Goal: Information Seeking & Learning: Compare options

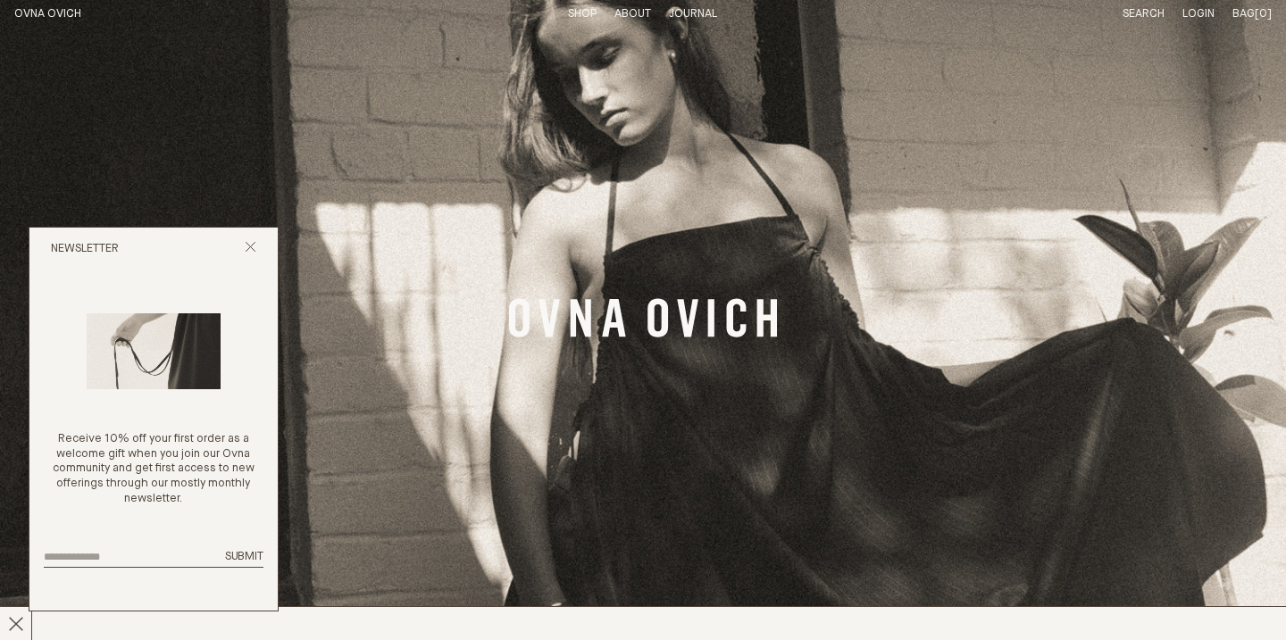
click at [578, 17] on link "Shop" at bounding box center [582, 14] width 29 height 12
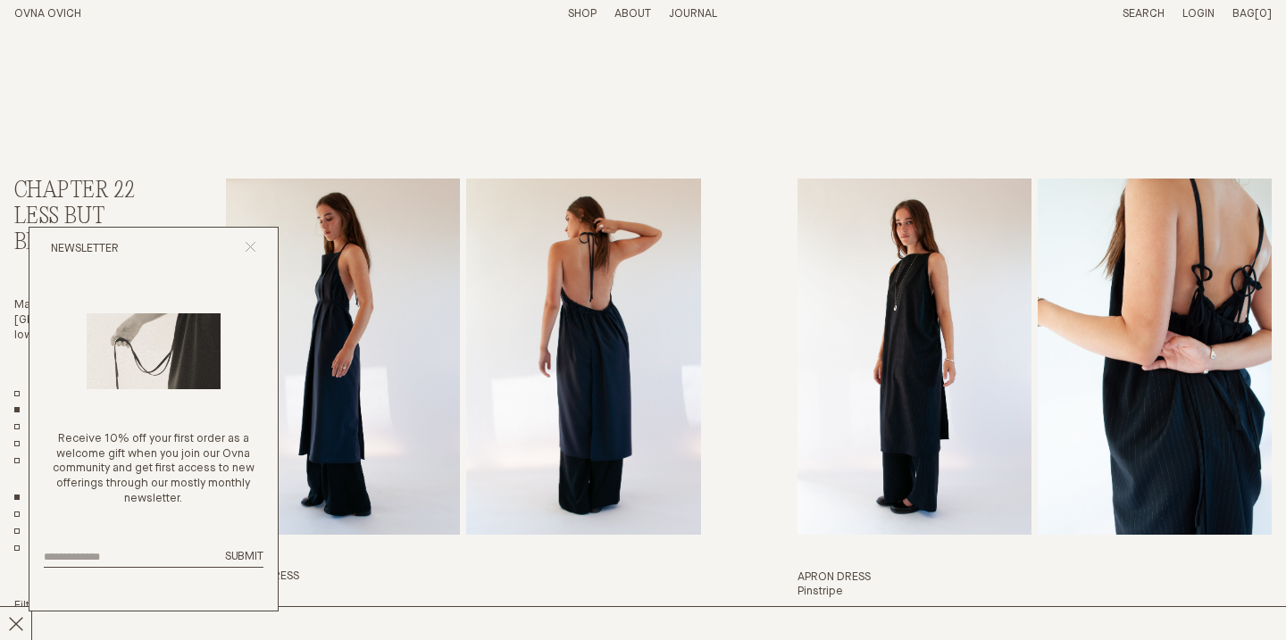
click at [252, 243] on icon "Close popup" at bounding box center [251, 247] width 12 height 12
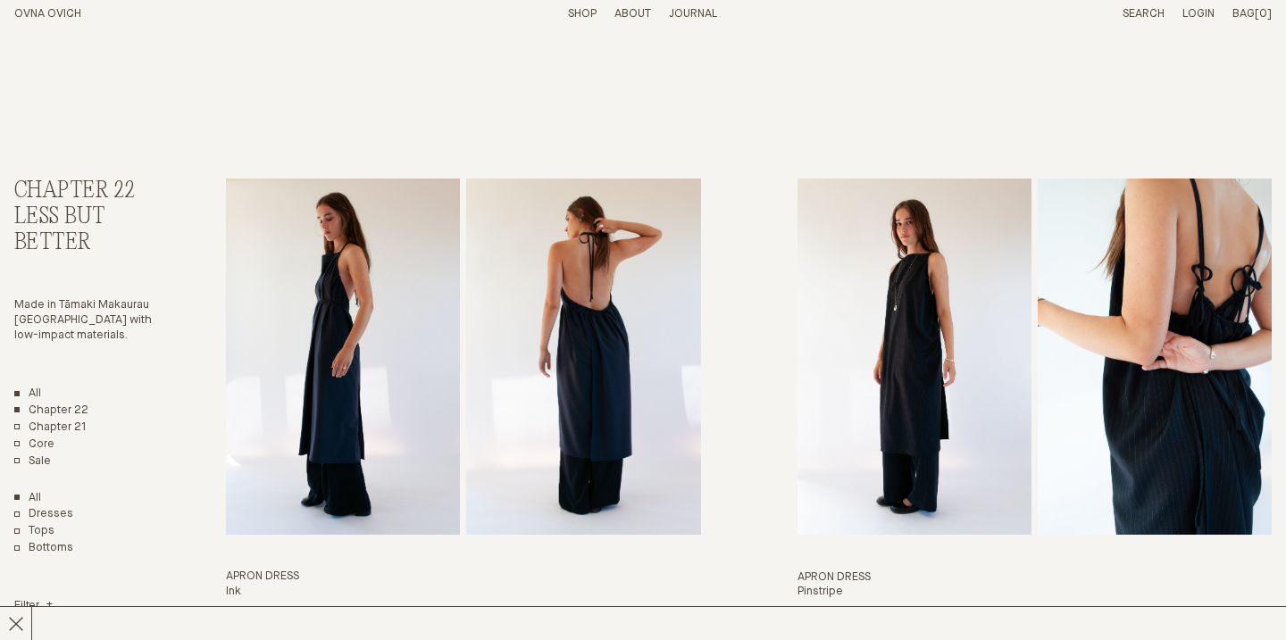
click at [21, 396] on link "All" at bounding box center [27, 394] width 27 height 15
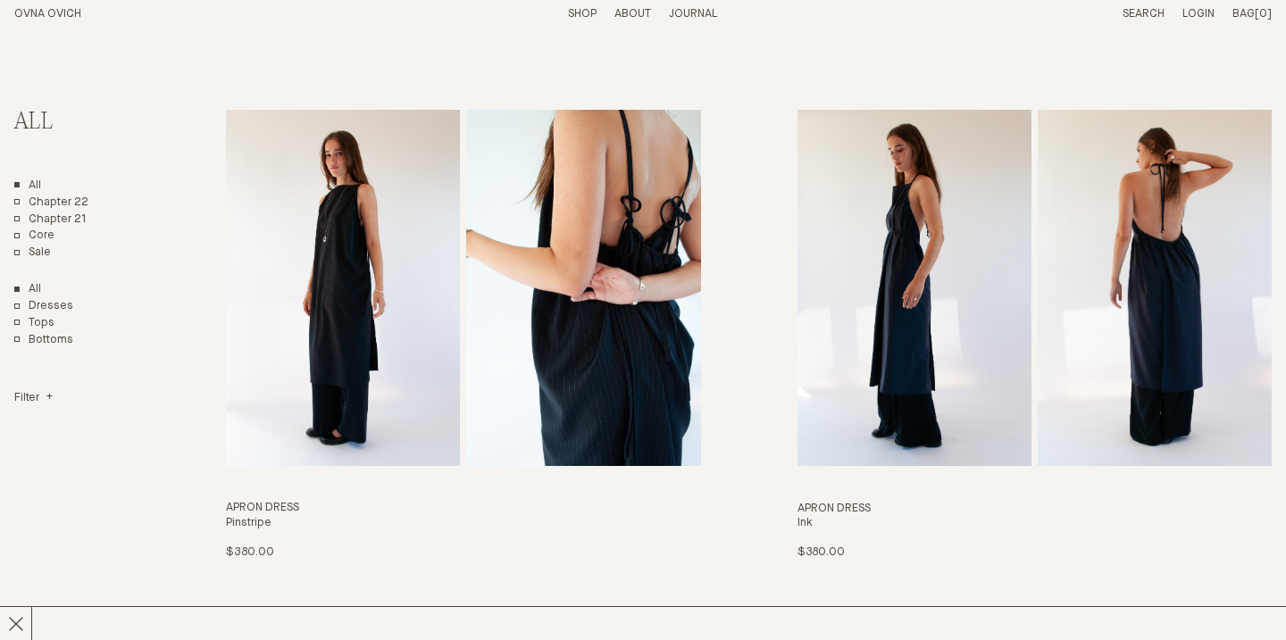
scroll to position [68, 0]
click at [935, 285] on img "Apron Dress" at bounding box center [915, 289] width 234 height 356
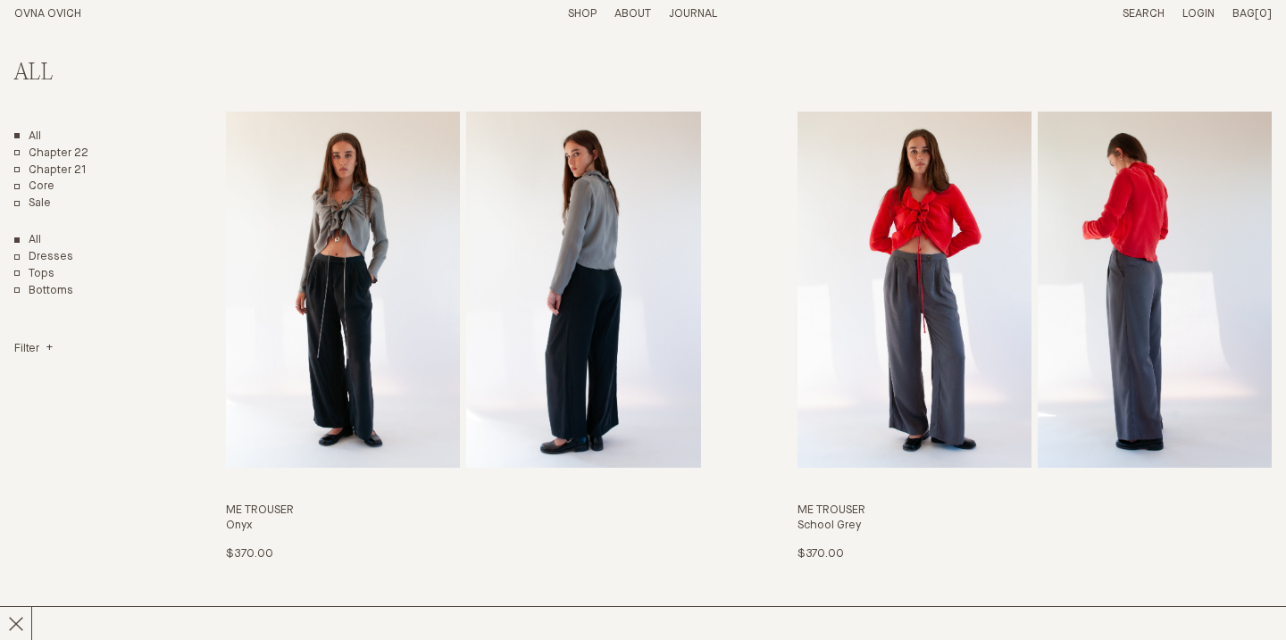
scroll to position [615, 0]
click at [450, 313] on img "Me Trouser" at bounding box center [343, 289] width 234 height 356
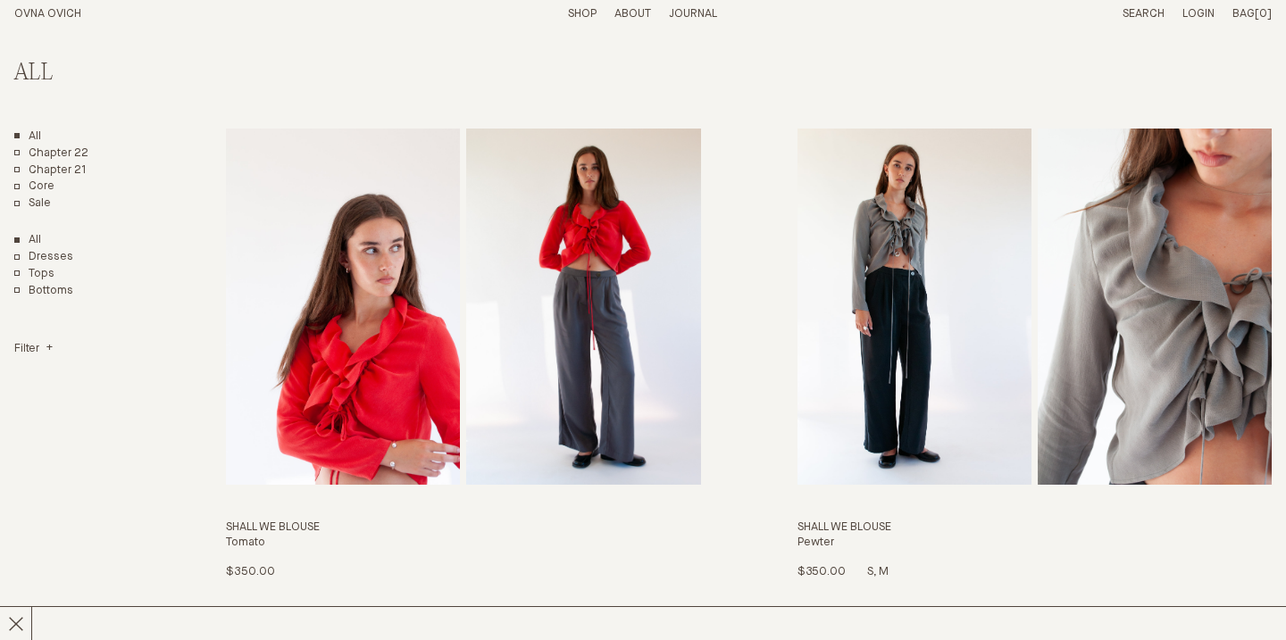
scroll to position [1695, 0]
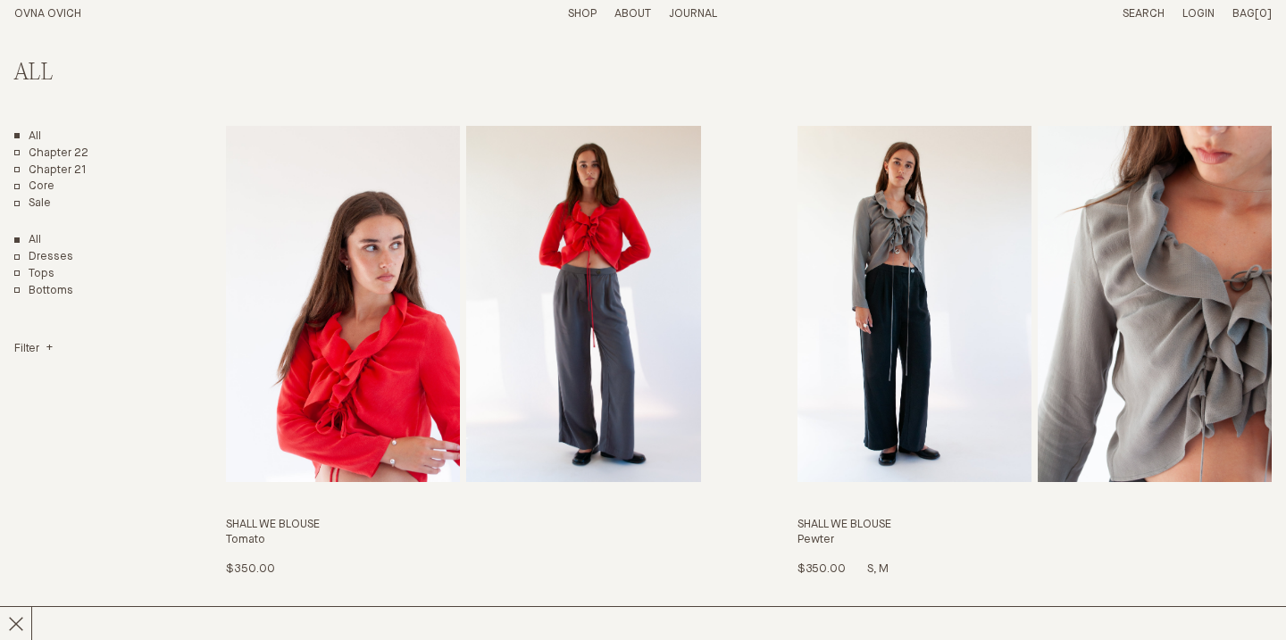
click at [992, 275] on img "Shall We Blouse" at bounding box center [915, 304] width 234 height 356
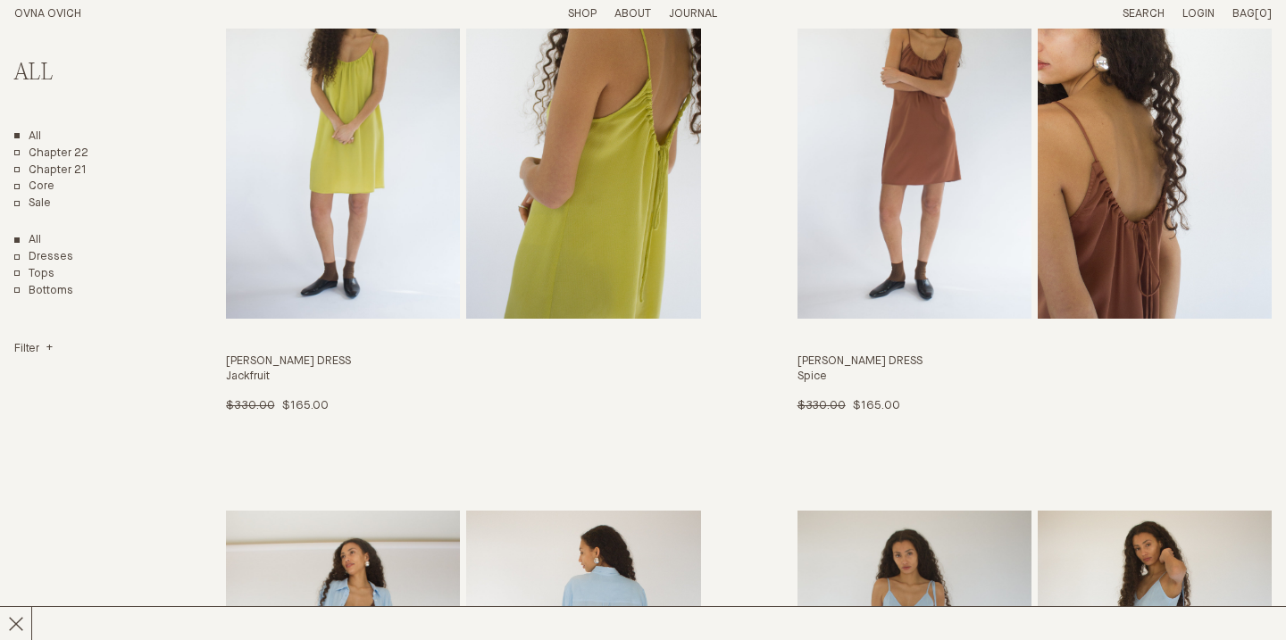
scroll to position [3504, 0]
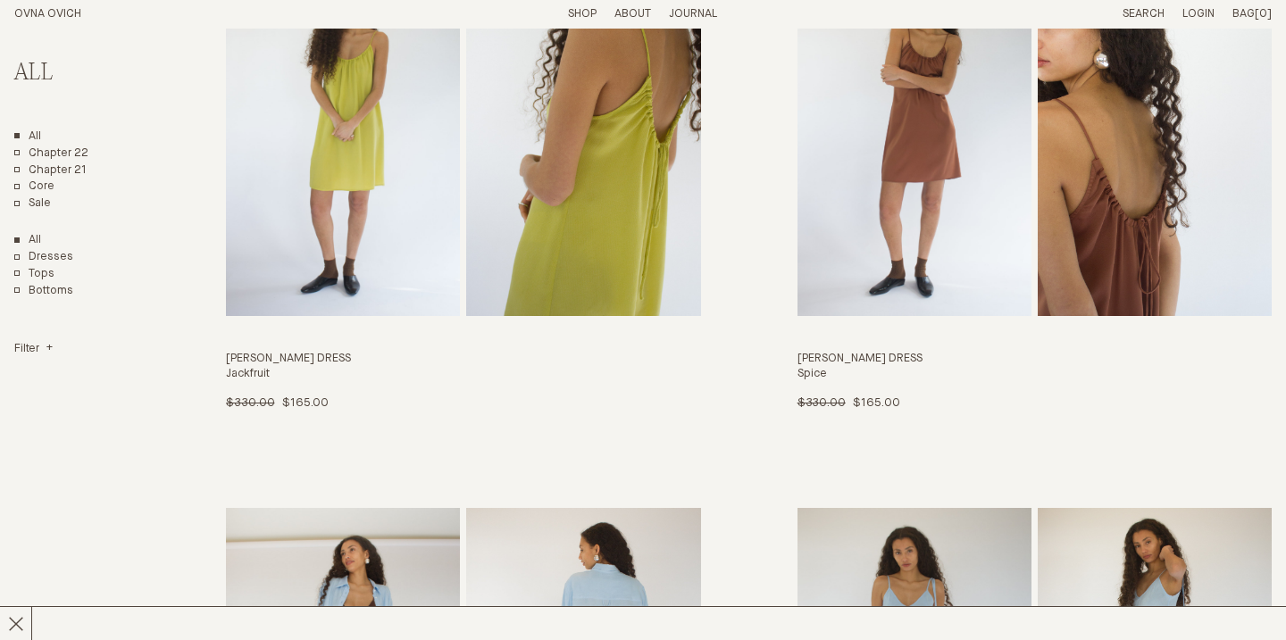
click at [899, 178] on img "Odie Dress" at bounding box center [915, 139] width 234 height 356
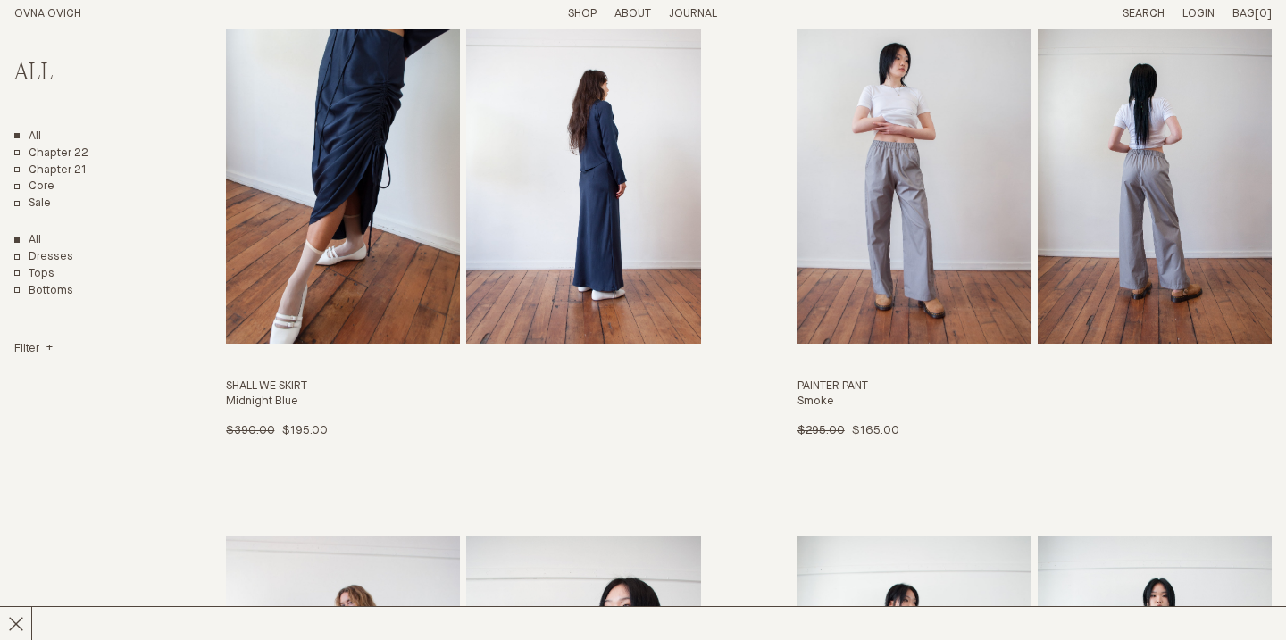
scroll to position [5680, 0]
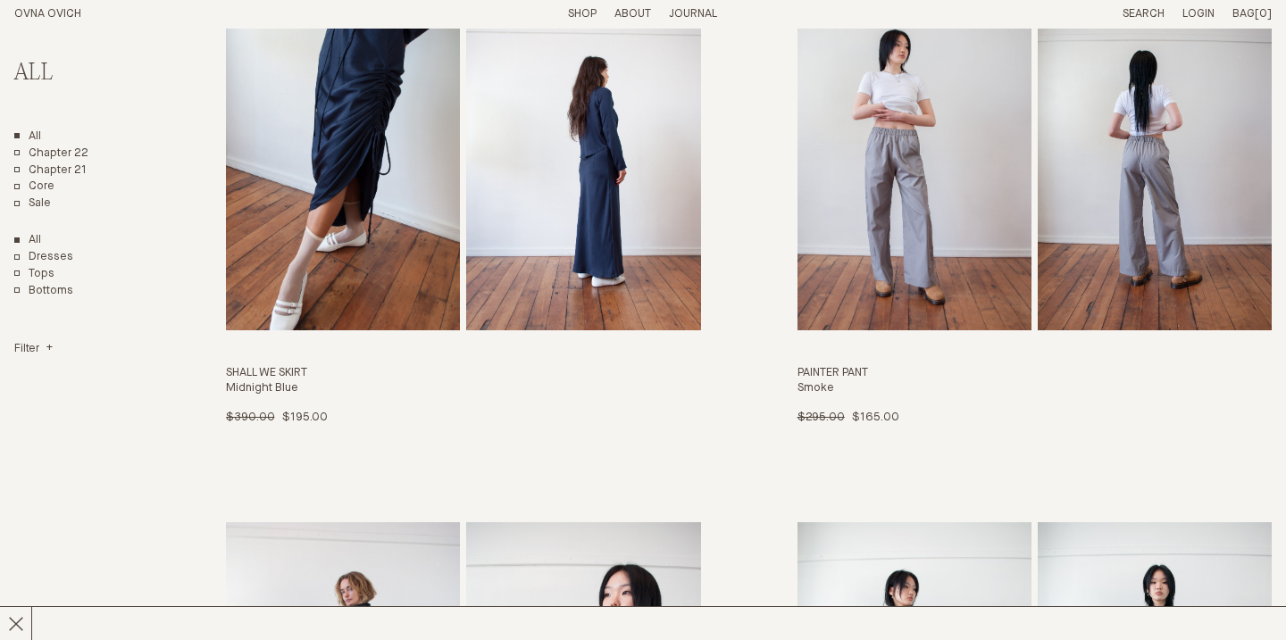
click at [858, 196] on img "Painter Pant" at bounding box center [915, 153] width 234 height 356
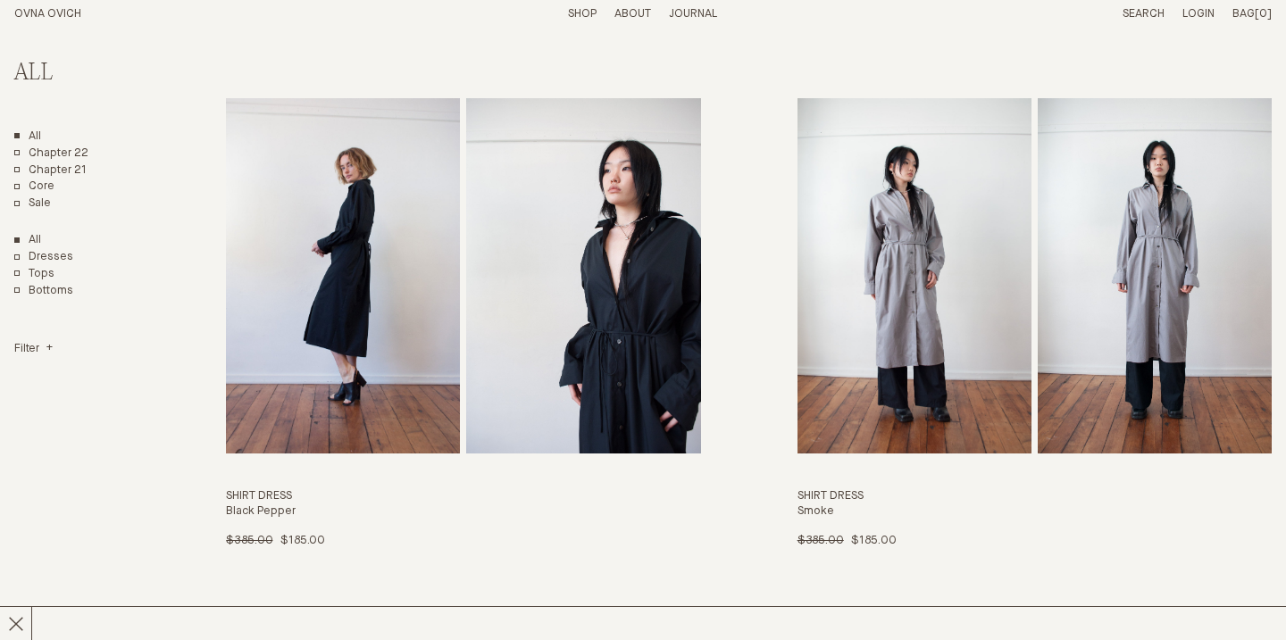
scroll to position [6131, 0]
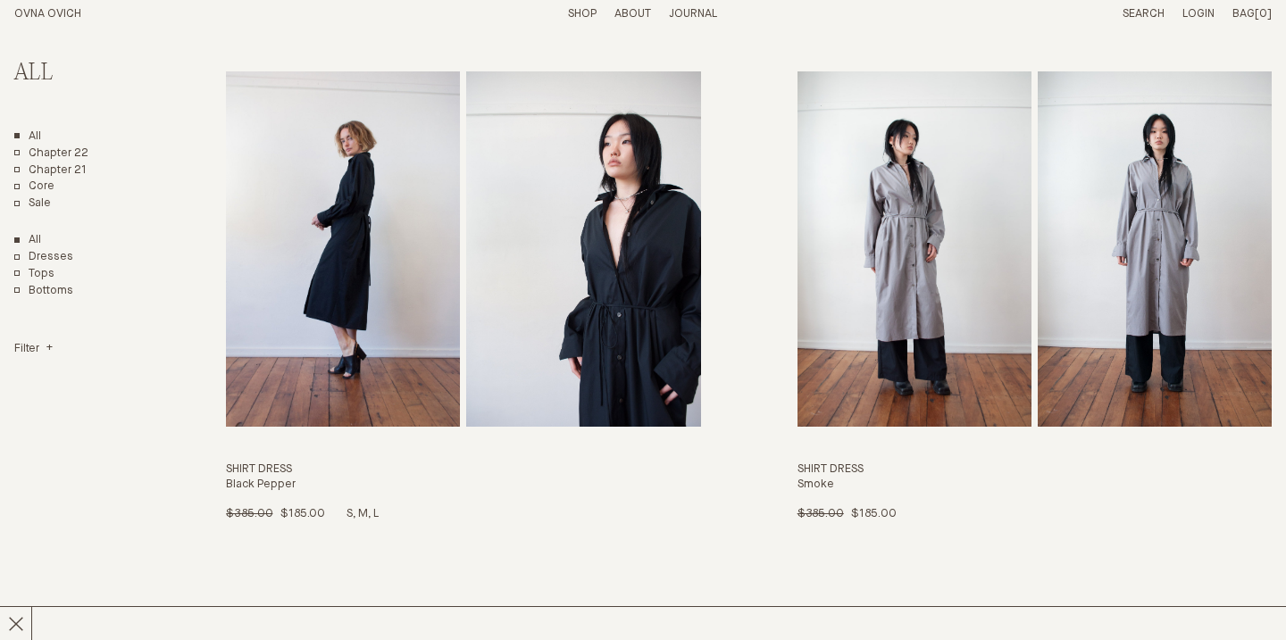
click at [585, 337] on img "Shirt Dress" at bounding box center [583, 249] width 234 height 356
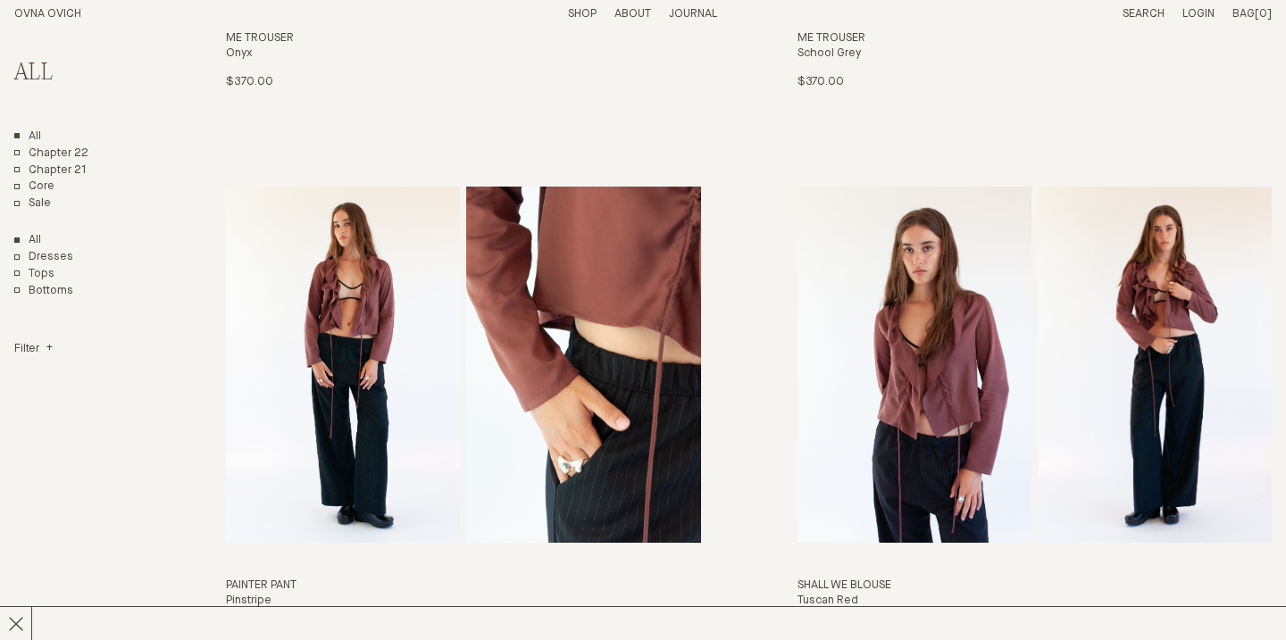
scroll to position [1145, 0]
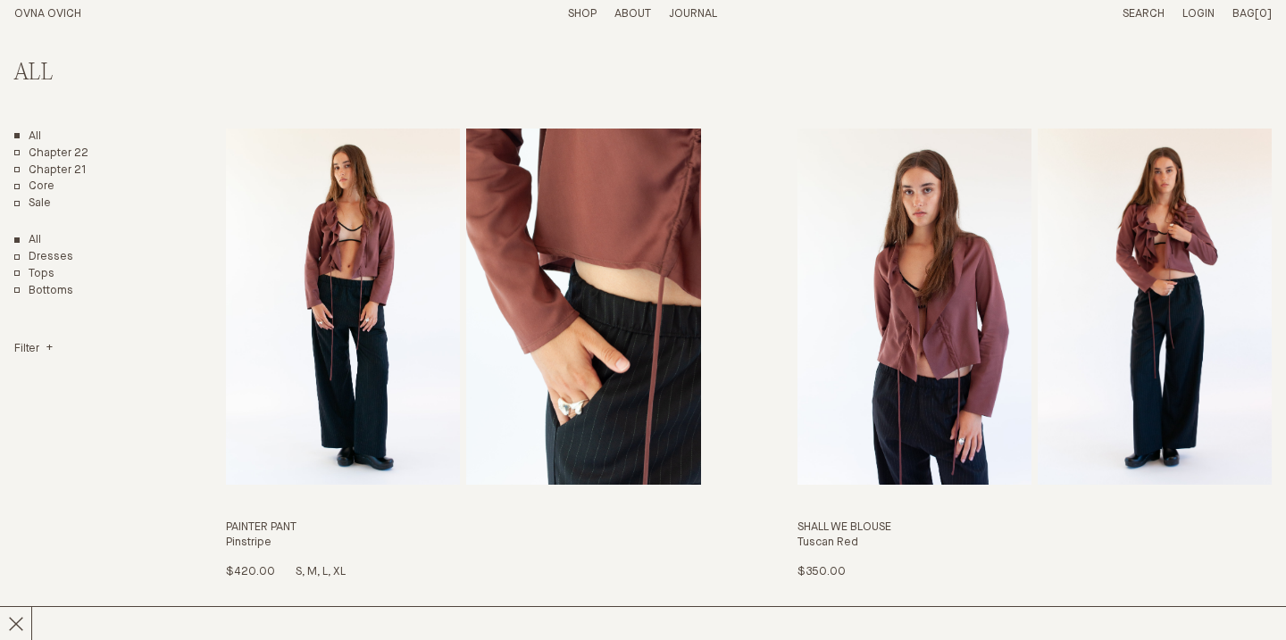
click at [579, 331] on img "Painter Pant" at bounding box center [583, 307] width 234 height 356
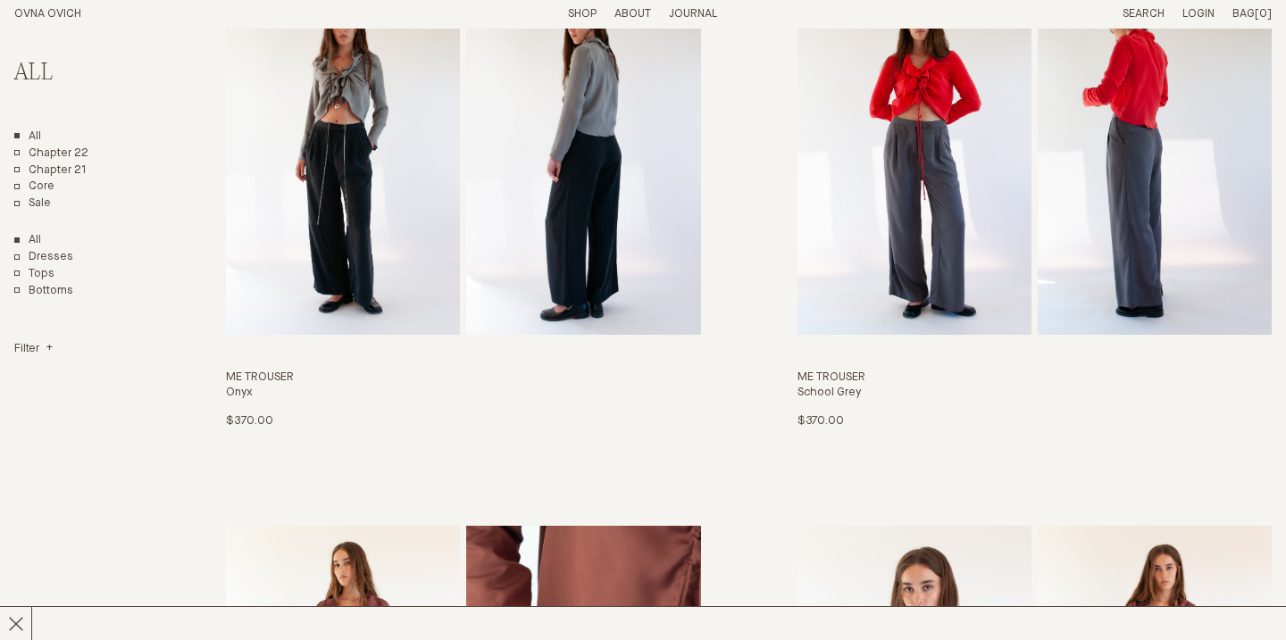
scroll to position [742, 0]
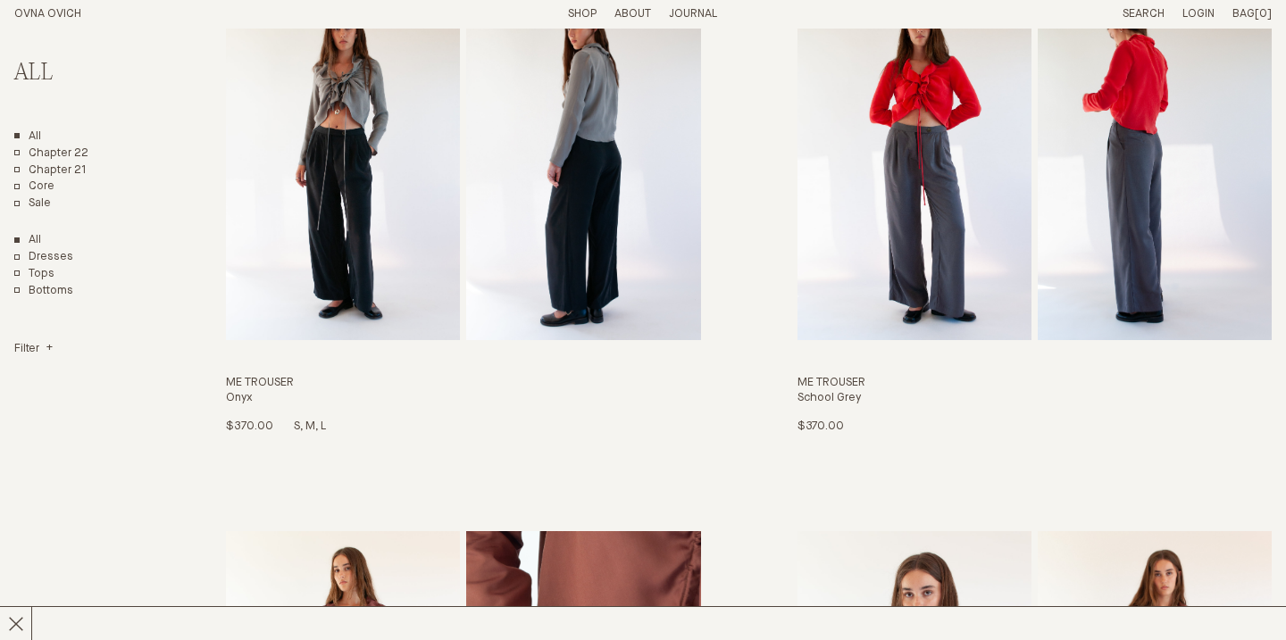
click at [358, 271] on img "Me Trouser" at bounding box center [343, 162] width 234 height 356
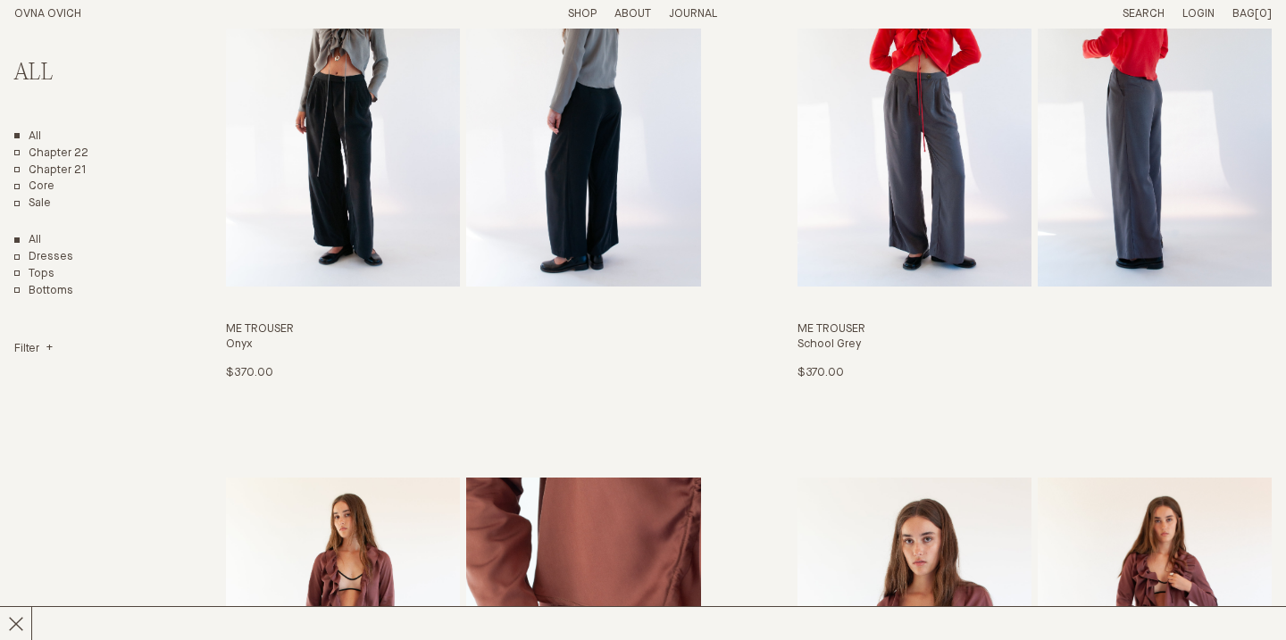
scroll to position [75, 0]
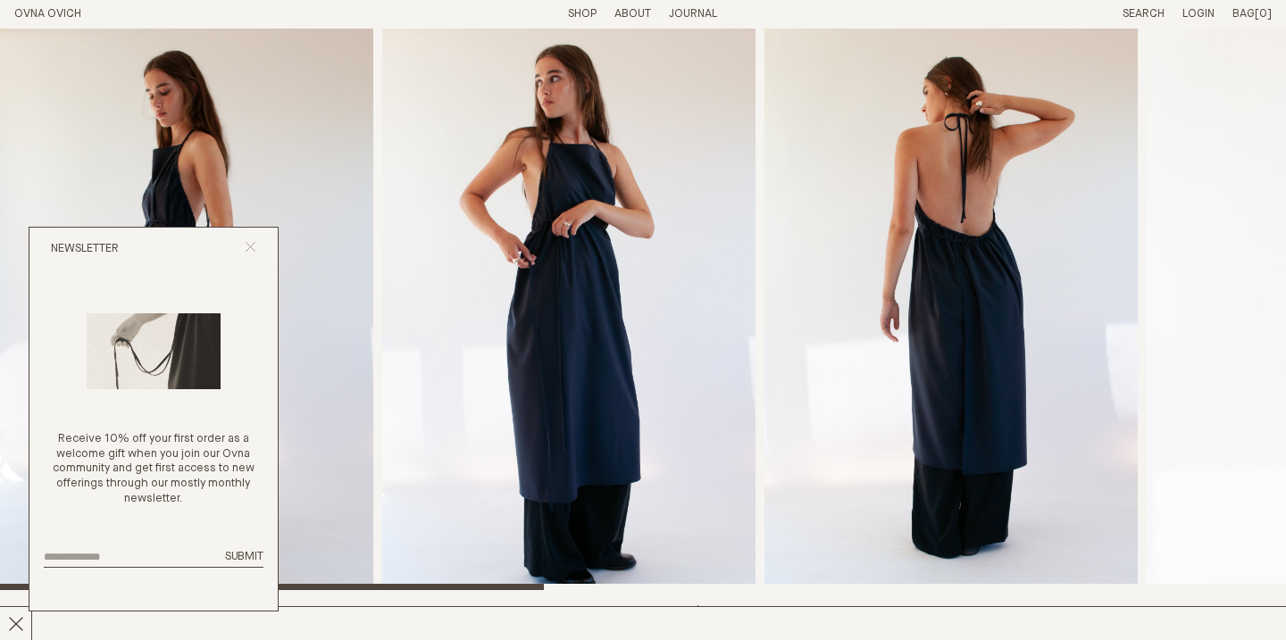
click at [255, 246] on icon "Close popup" at bounding box center [251, 247] width 12 height 12
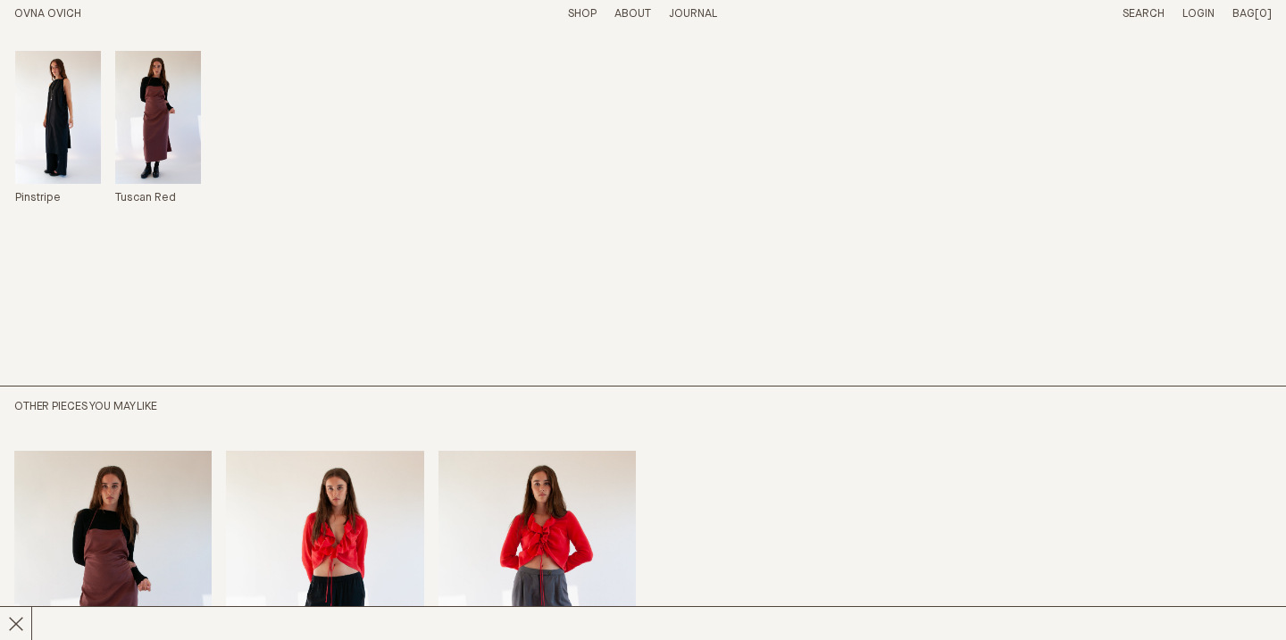
scroll to position [1106, 0]
click at [171, 130] on img "Apron Dress" at bounding box center [158, 116] width 86 height 133
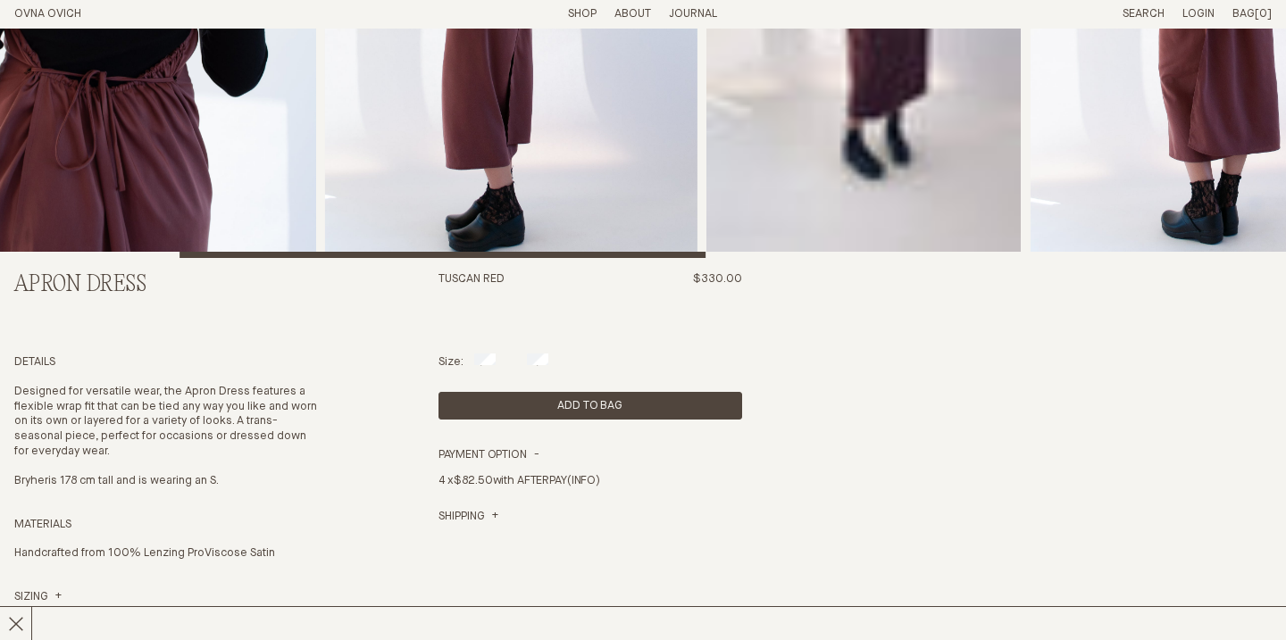
scroll to position [334, 0]
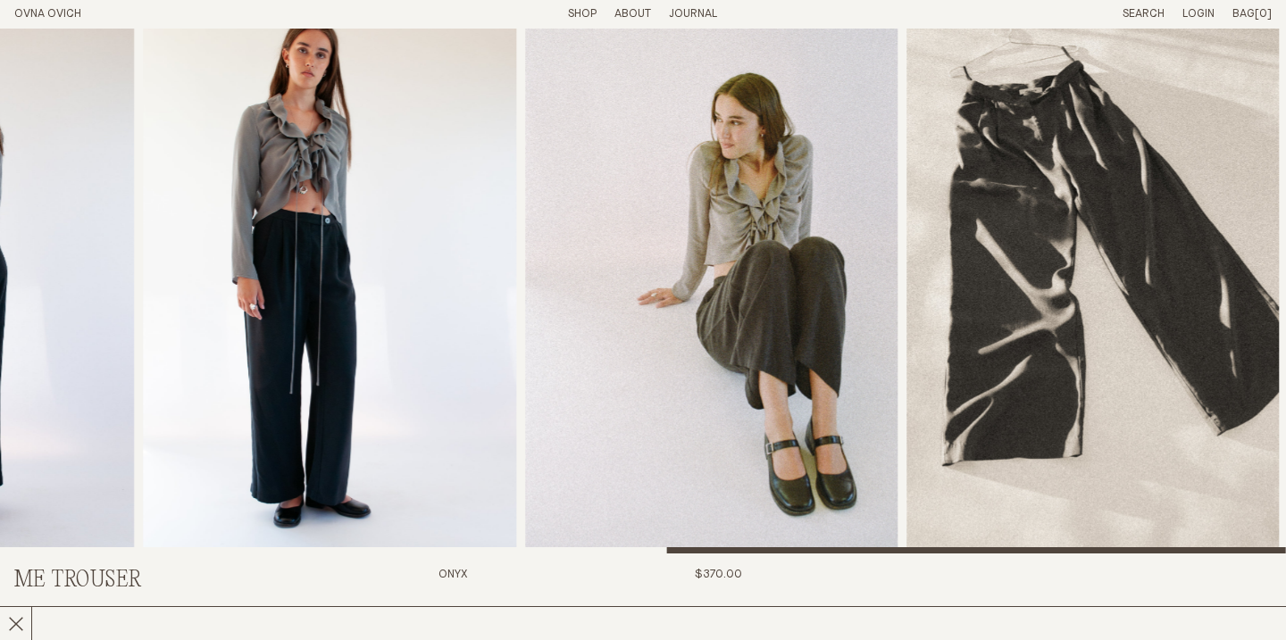
scroll to position [42, 0]
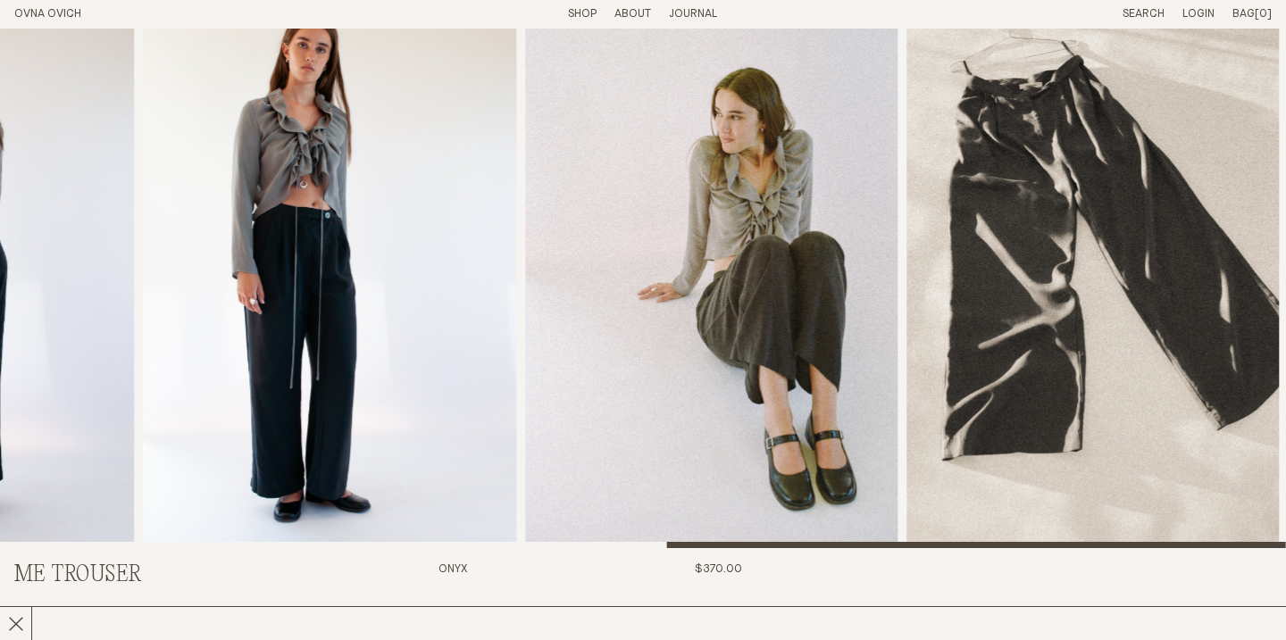
click at [1192, 297] on img "7 / 8" at bounding box center [1092, 268] width 372 height 562
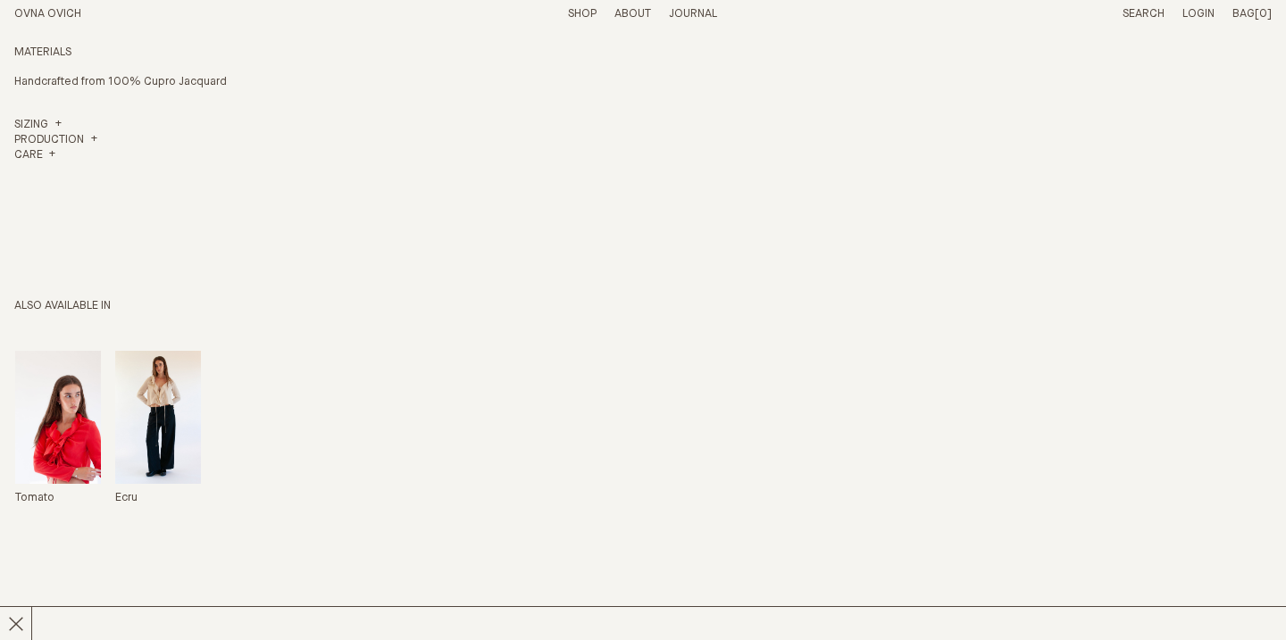
scroll to position [966, 0]
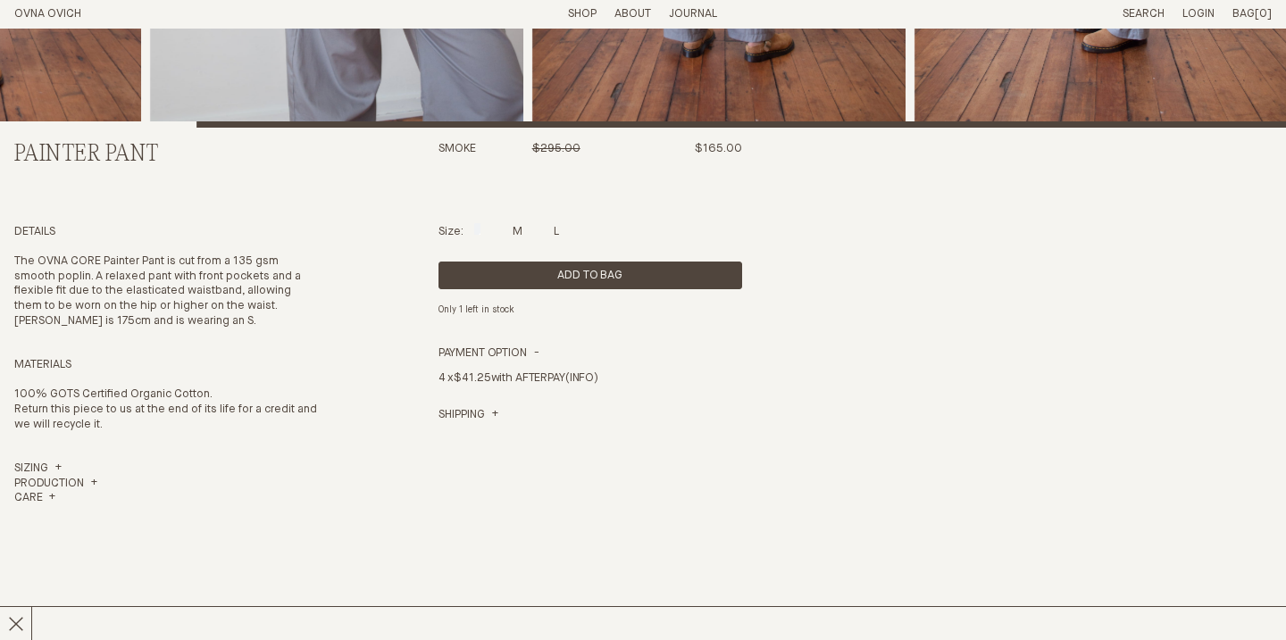
scroll to position [466, 0]
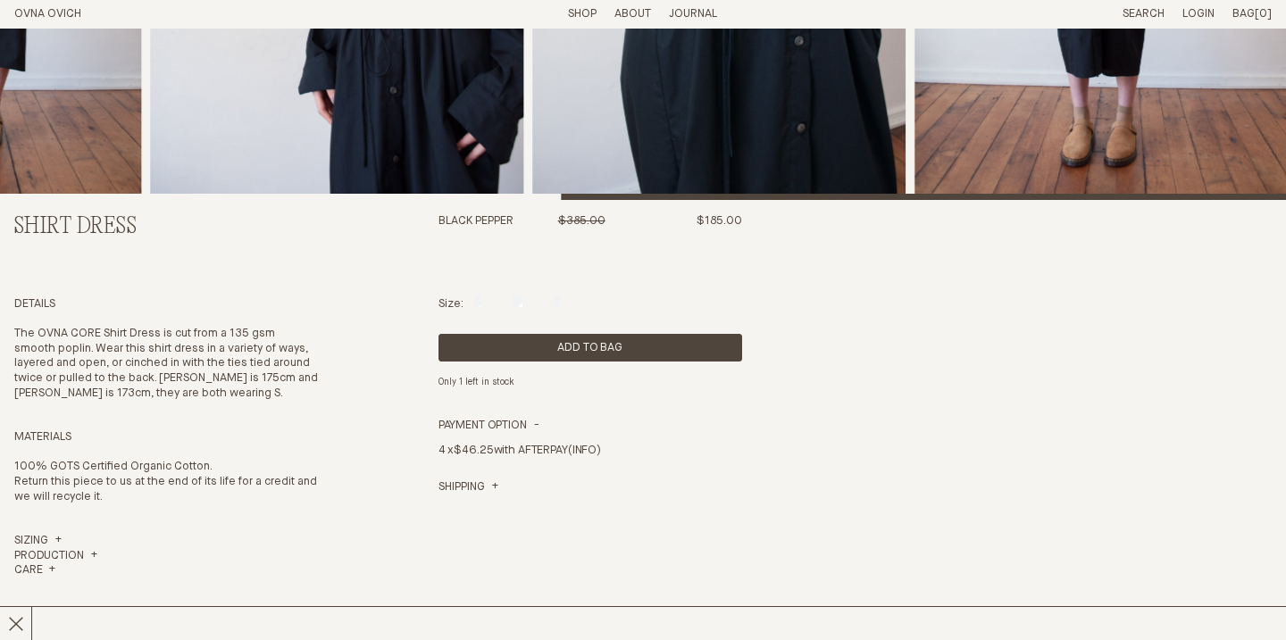
scroll to position [402, 0]
